Goal: Task Accomplishment & Management: Manage account settings

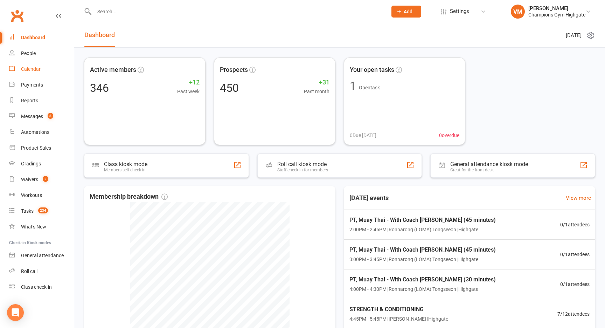
scroll to position [90, 0]
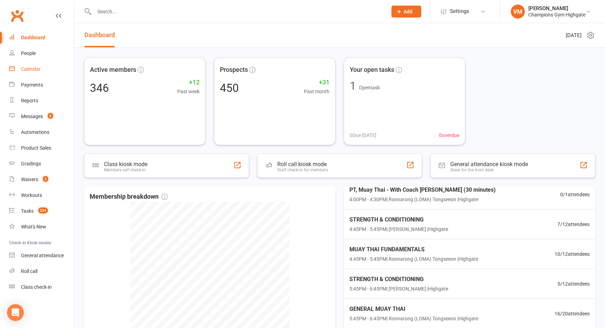
click at [29, 68] on div "Calendar" at bounding box center [31, 69] width 20 height 6
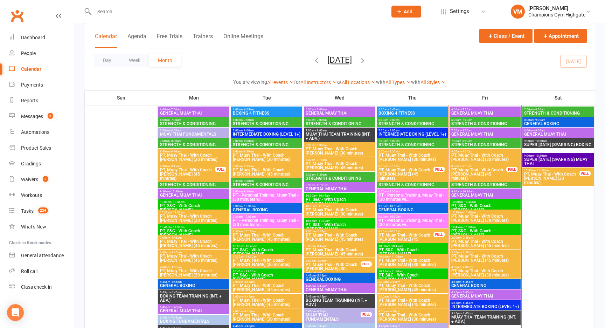
scroll to position [653, 0]
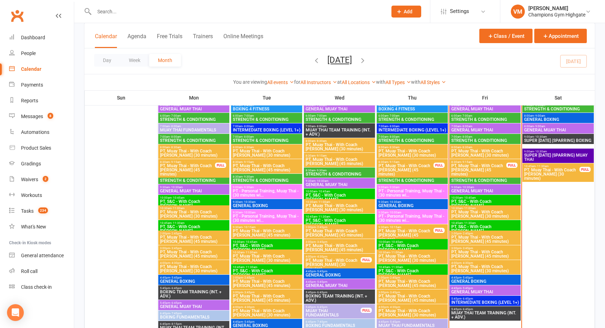
click at [490, 120] on span "STRENGTH & CONDITIONING" at bounding box center [485, 119] width 68 height 4
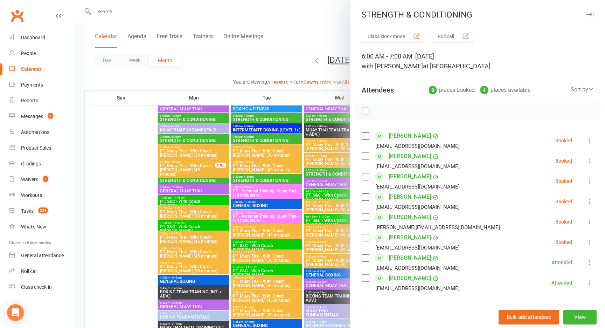
click at [365, 237] on label at bounding box center [365, 237] width 7 height 7
click at [381, 110] on icon "button" at bounding box center [381, 112] width 8 height 8
click at [367, 196] on label at bounding box center [365, 196] width 7 height 7
click at [381, 111] on icon "button" at bounding box center [381, 111] width 1 height 1
click at [366, 192] on div "[PERSON_NAME] [EMAIL_ADDRESS][DOMAIN_NAME]" at bounding box center [412, 201] width 101 height 20
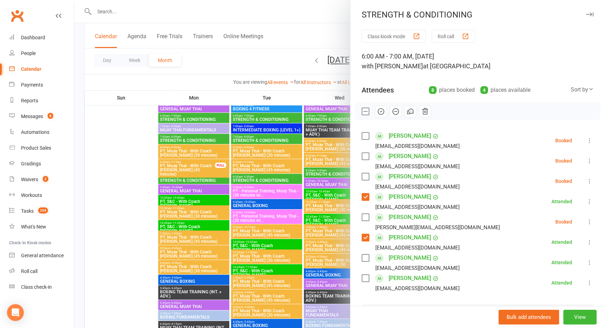
click at [366, 194] on label at bounding box center [365, 196] width 7 height 7
click at [364, 240] on label at bounding box center [365, 237] width 7 height 7
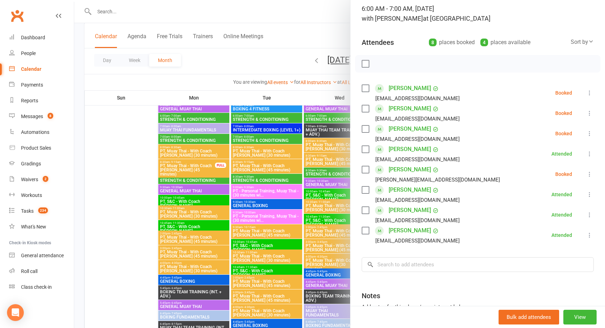
scroll to position [47, 0]
click at [334, 170] on div at bounding box center [339, 164] width 531 height 328
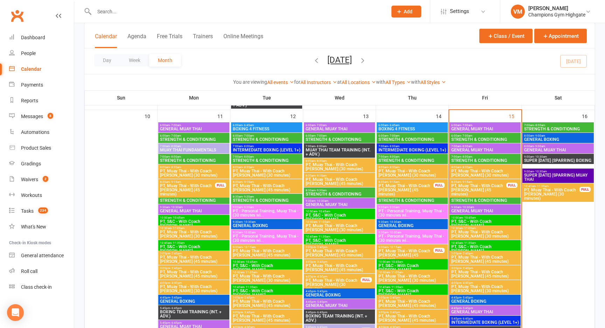
scroll to position [621, 0]
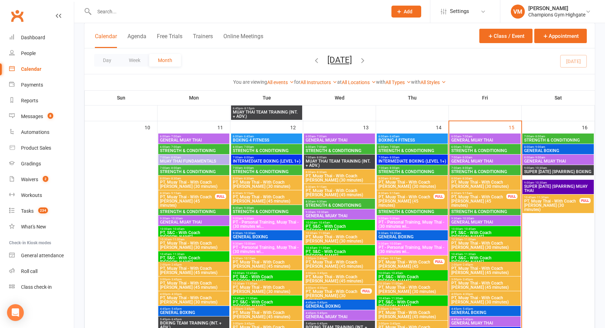
click at [474, 170] on span "STRENGTH & CONDITIONING" at bounding box center [485, 172] width 68 height 4
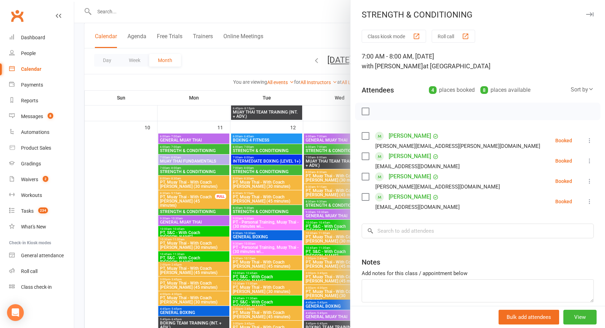
click at [287, 225] on div at bounding box center [339, 164] width 531 height 328
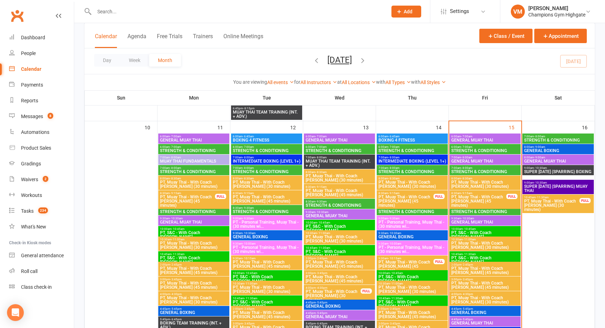
click at [489, 213] on span "STRENGTH & CONDITIONING" at bounding box center [485, 211] width 68 height 4
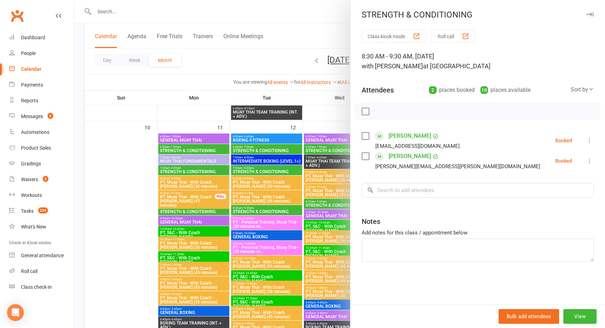
click at [272, 226] on div at bounding box center [339, 164] width 531 height 328
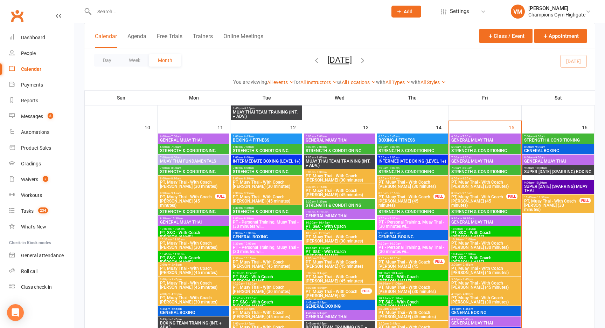
click at [488, 149] on span "STRENGTH & CONDITIONING" at bounding box center [485, 151] width 68 height 4
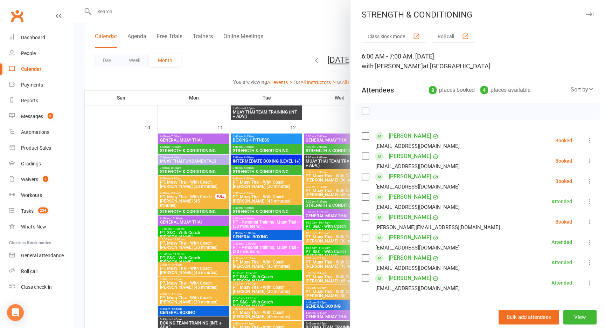
click at [366, 154] on label at bounding box center [365, 156] width 7 height 7
click at [382, 111] on icon "button" at bounding box center [381, 112] width 8 height 8
click at [290, 43] on div at bounding box center [339, 164] width 531 height 328
